Goal: Information Seeking & Learning: Learn about a topic

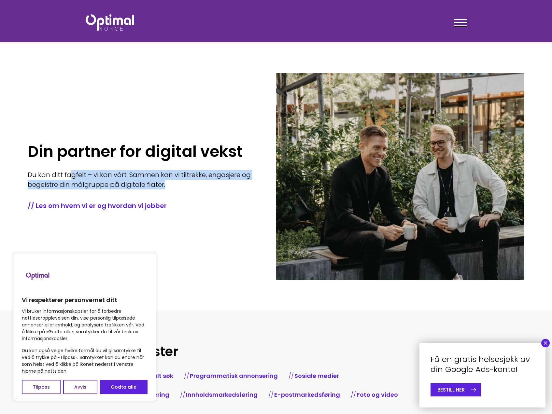
drag, startPoint x: 0, startPoint y: 0, endPoint x: 226, endPoint y: 201, distance: 302.4
click at [226, 189] on p "Du kan ditt fagfelt – vi kan vårt. Sammen kan vi tiltrekke, engasjere og begeis…" at bounding box center [142, 180] width 229 height 20
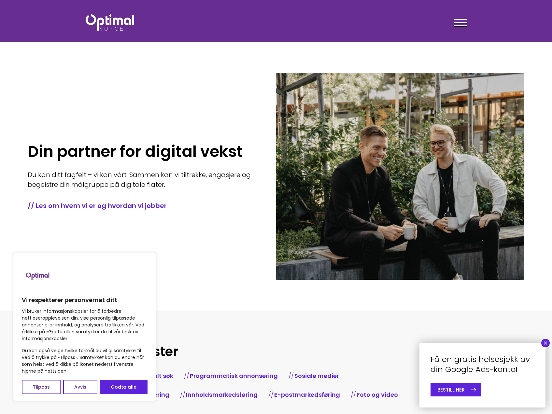
click at [460, 20] on span at bounding box center [460, 19] width 13 height 1
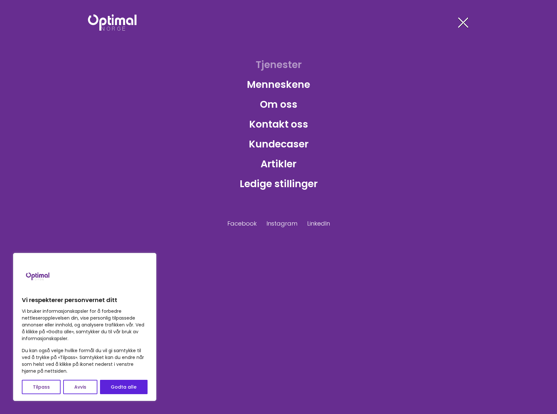
click at [282, 67] on link "Tjenester" at bounding box center [278, 64] width 56 height 21
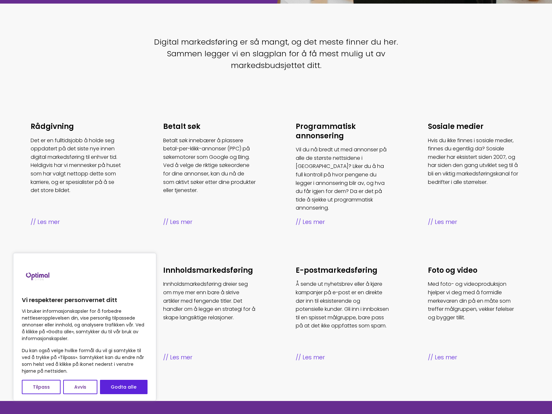
scroll to position [260, 0]
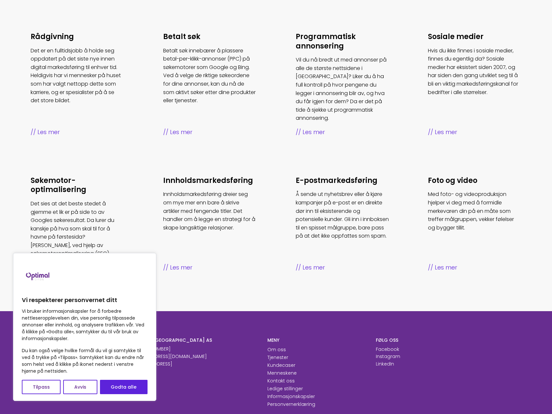
click at [83, 385] on button "Avvis" at bounding box center [80, 387] width 34 height 14
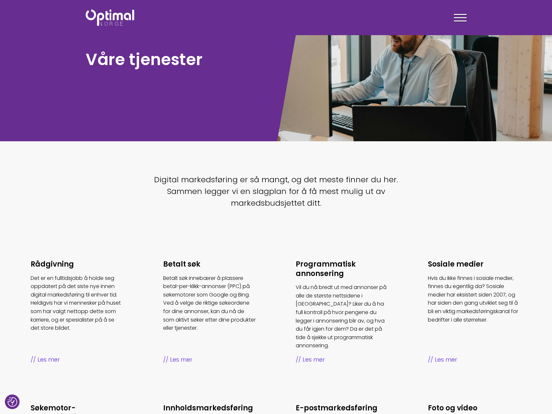
scroll to position [33, 0]
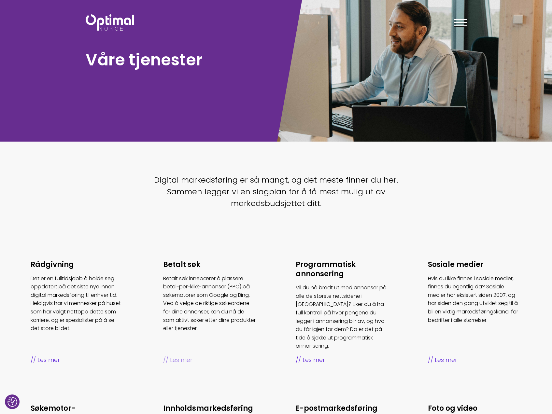
click at [223, 315] on p "Betalt søk innebærer å plassere betal-per-klikk-annonser (PPC) på søkemotorer s…" at bounding box center [209, 303] width 93 height 58
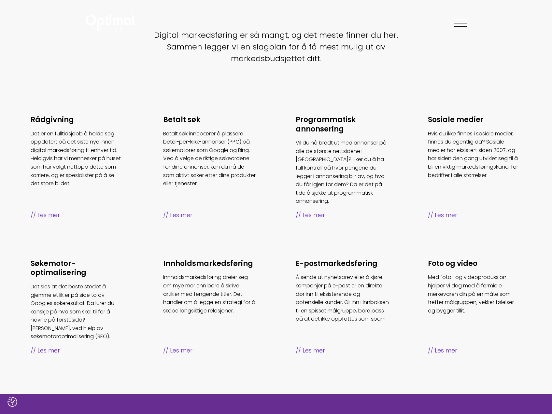
scroll to position [0, 0]
